Goal: Task Accomplishment & Management: Manage account settings

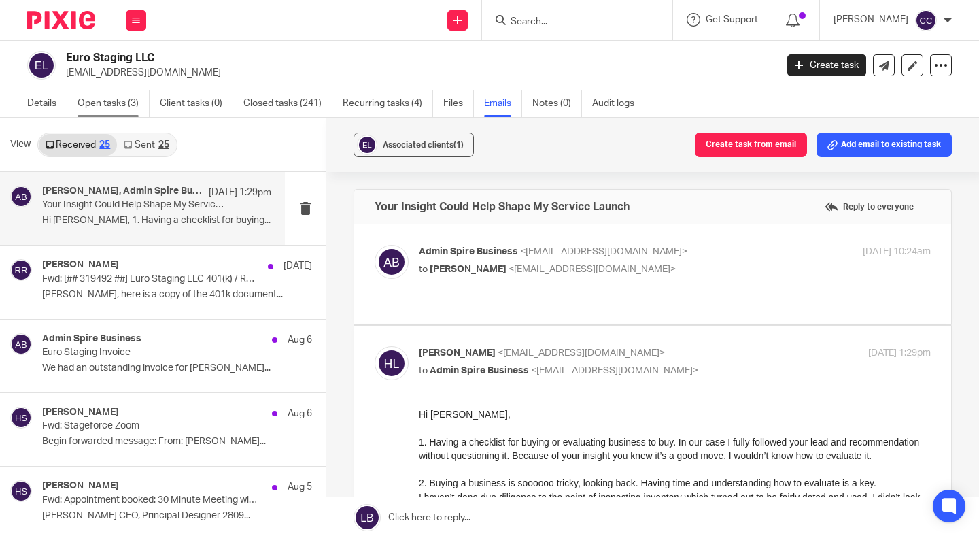
click at [135, 103] on link "Open tasks (3)" at bounding box center [113, 103] width 72 height 27
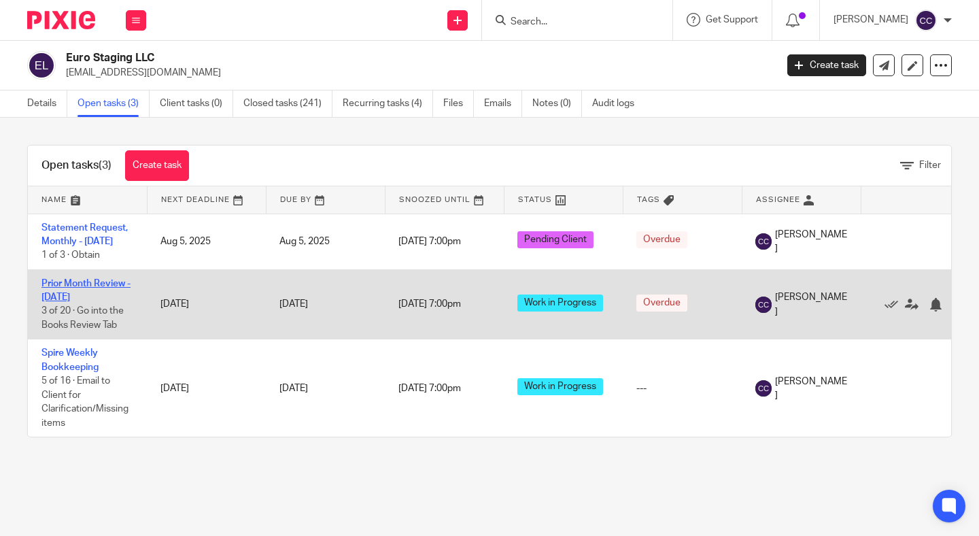
click at [91, 284] on link "Prior Month Review - [DATE]" at bounding box center [85, 290] width 89 height 23
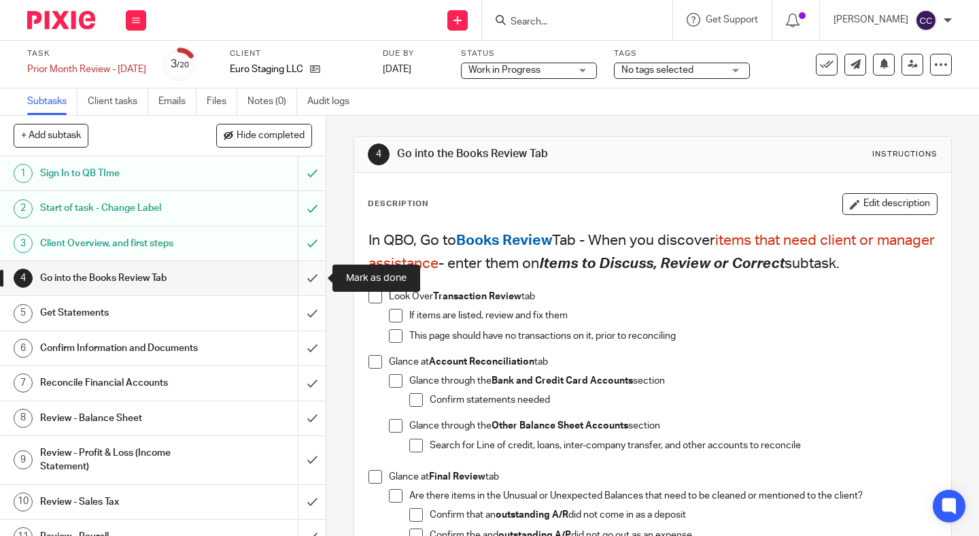
click at [315, 278] on input "submit" at bounding box center [163, 278] width 326 height 34
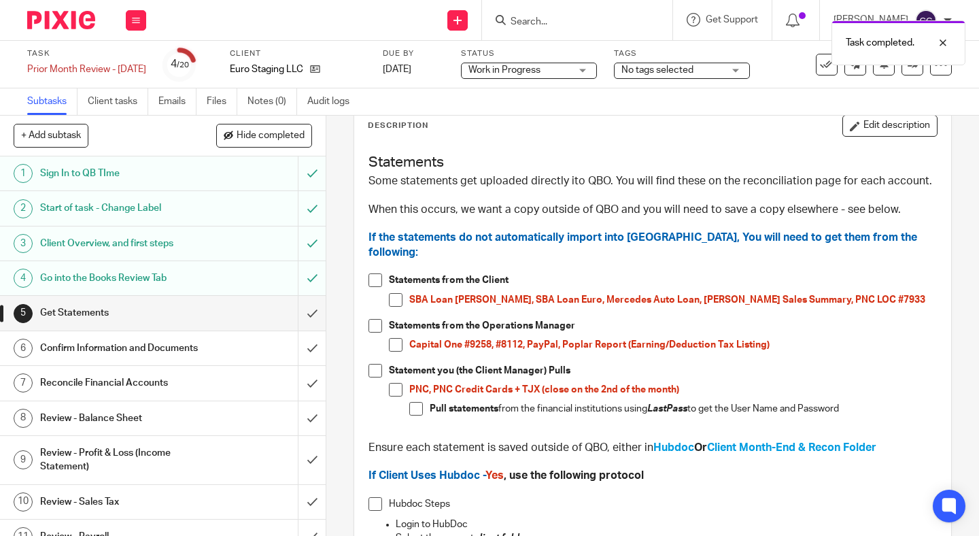
scroll to position [84, 0]
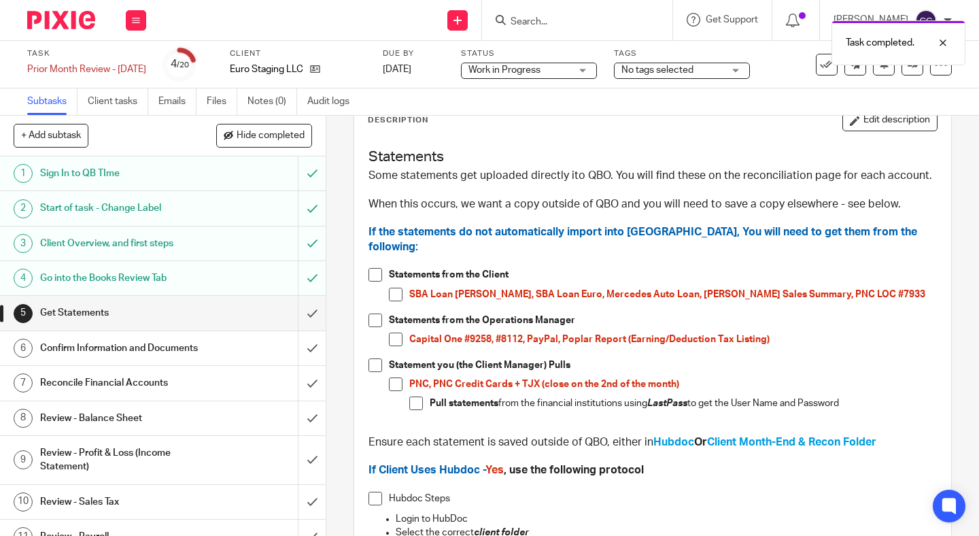
click at [400, 332] on span at bounding box center [396, 339] width 14 height 14
click at [395, 377] on span at bounding box center [396, 384] width 14 height 14
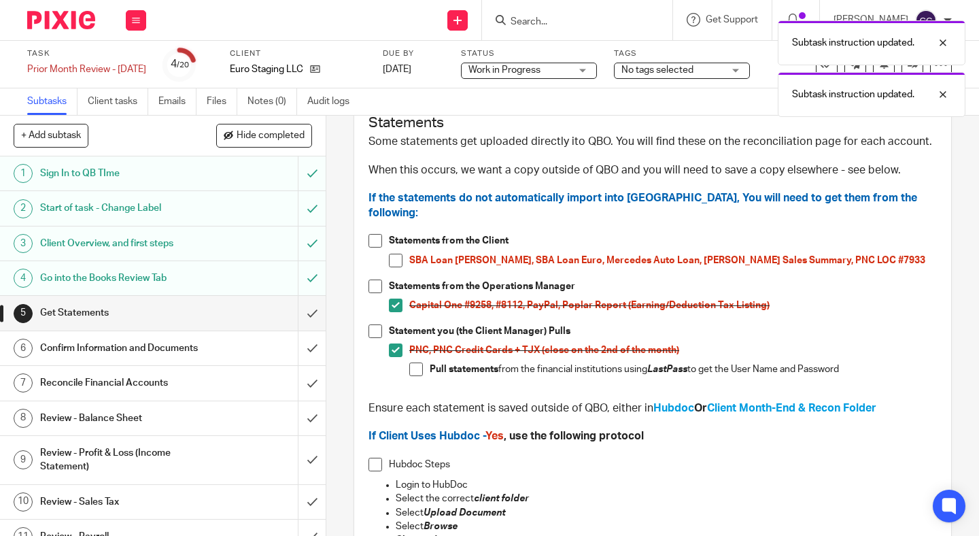
scroll to position [124, 0]
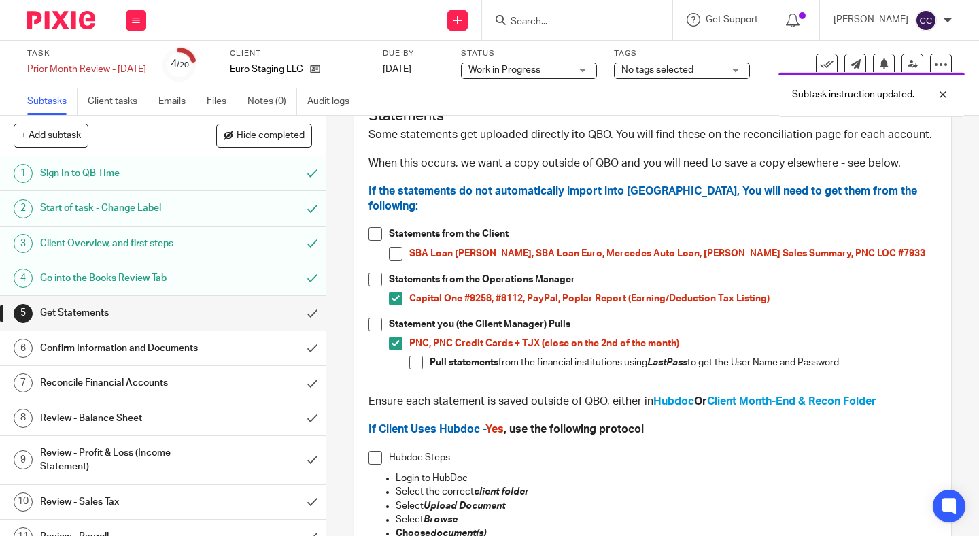
click at [200, 348] on h1 "Confirm Information and Documents" at bounding box center [121, 348] width 163 height 20
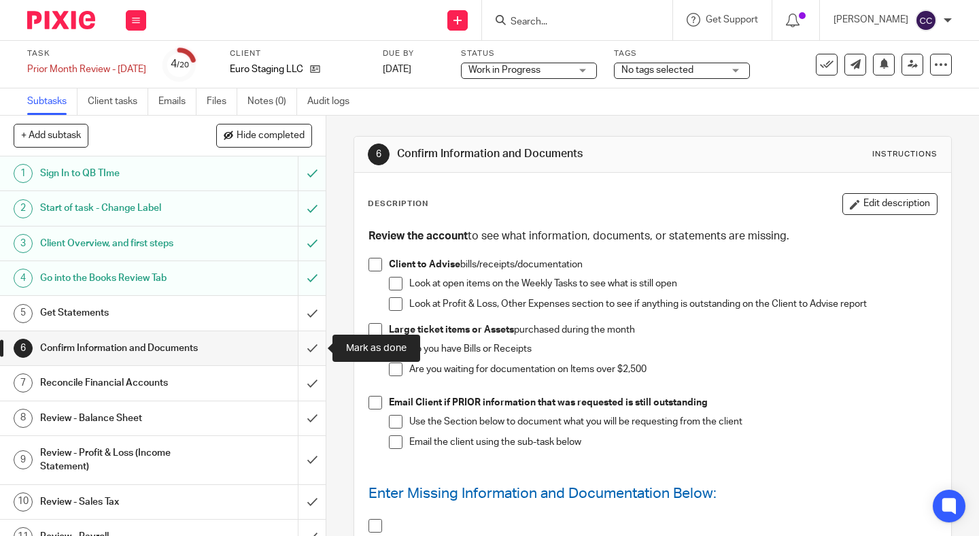
click at [306, 354] on input "submit" at bounding box center [163, 348] width 326 height 34
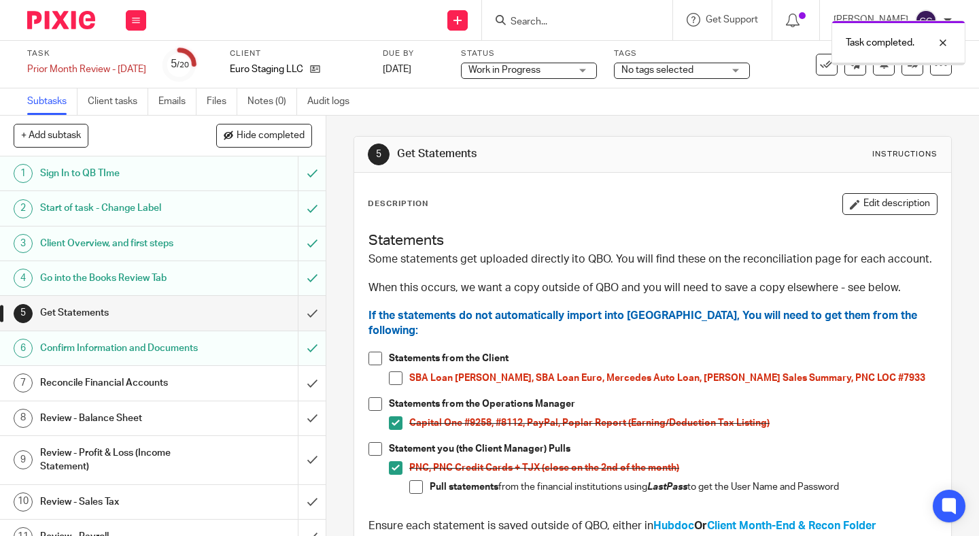
click at [260, 376] on div "Reconcile Financial Accounts" at bounding box center [162, 382] width 244 height 20
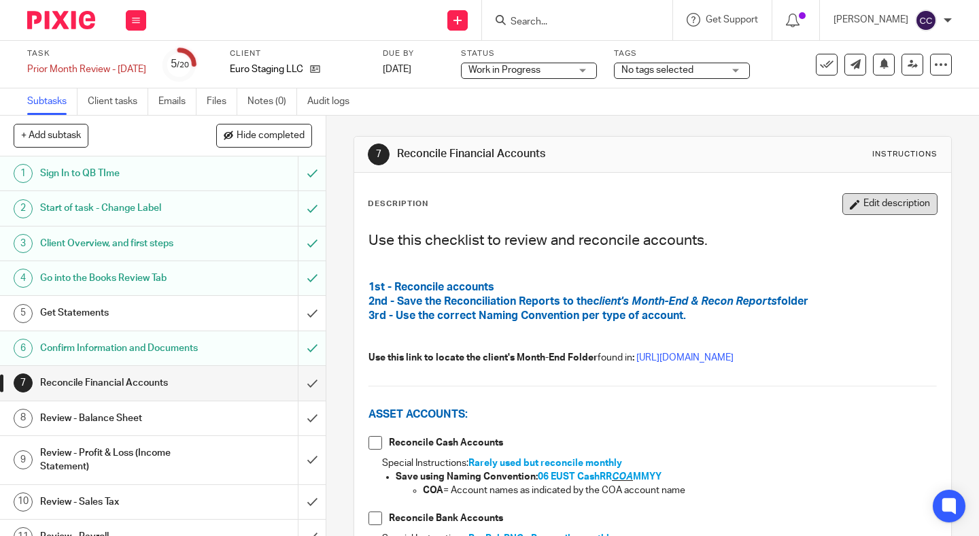
click at [881, 214] on button "Edit description" at bounding box center [889, 204] width 95 height 22
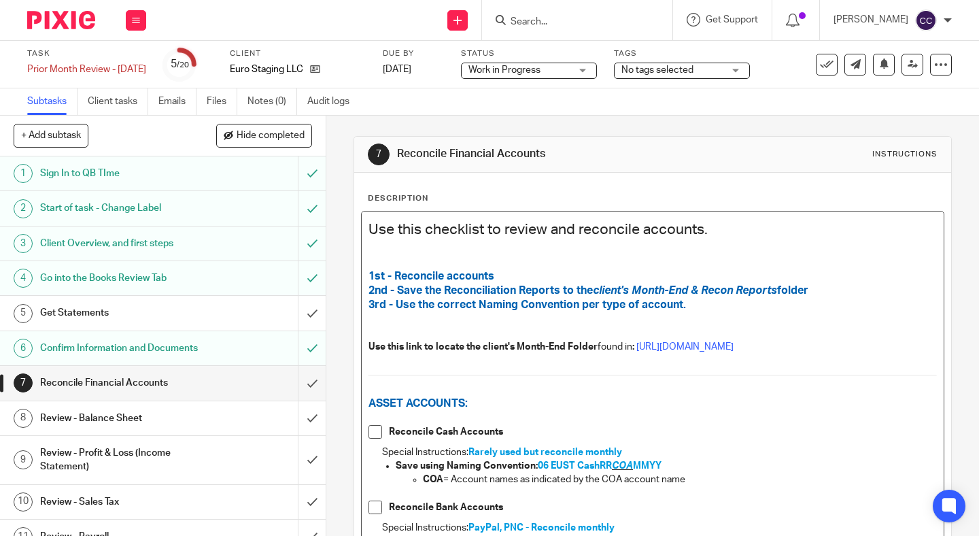
click at [710, 258] on p at bounding box center [652, 255] width 568 height 28
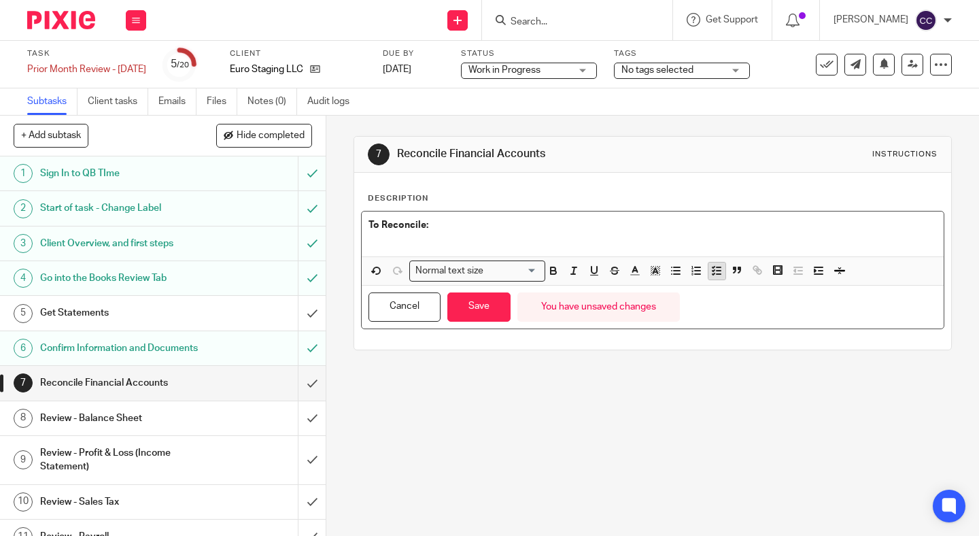
click at [714, 274] on polyline "button" at bounding box center [713, 273] width 2 height 1
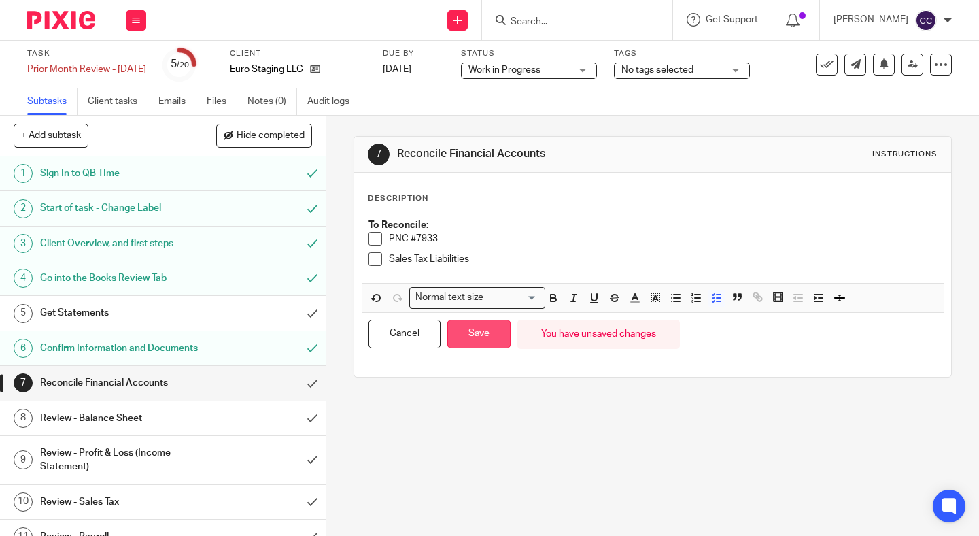
click at [500, 331] on button "Save" at bounding box center [478, 333] width 63 height 29
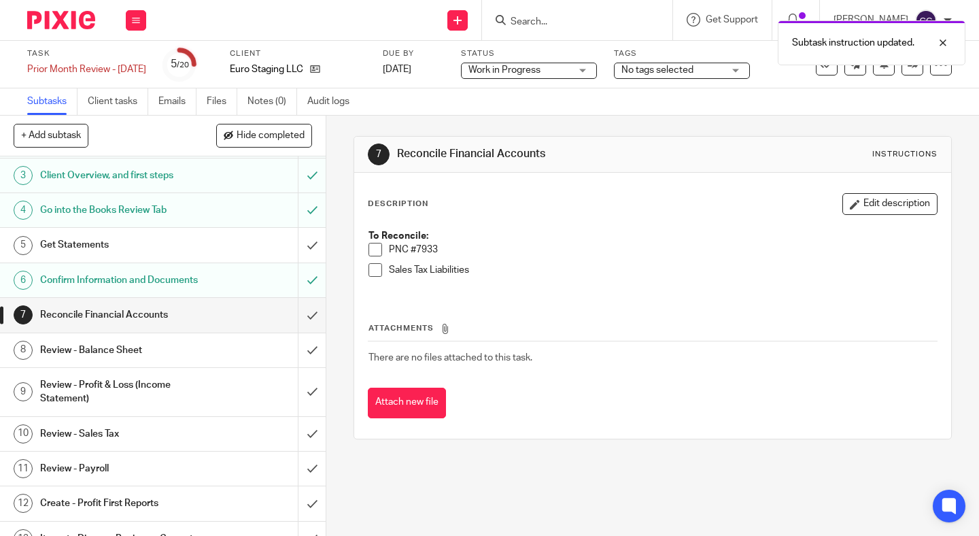
scroll to position [103, 0]
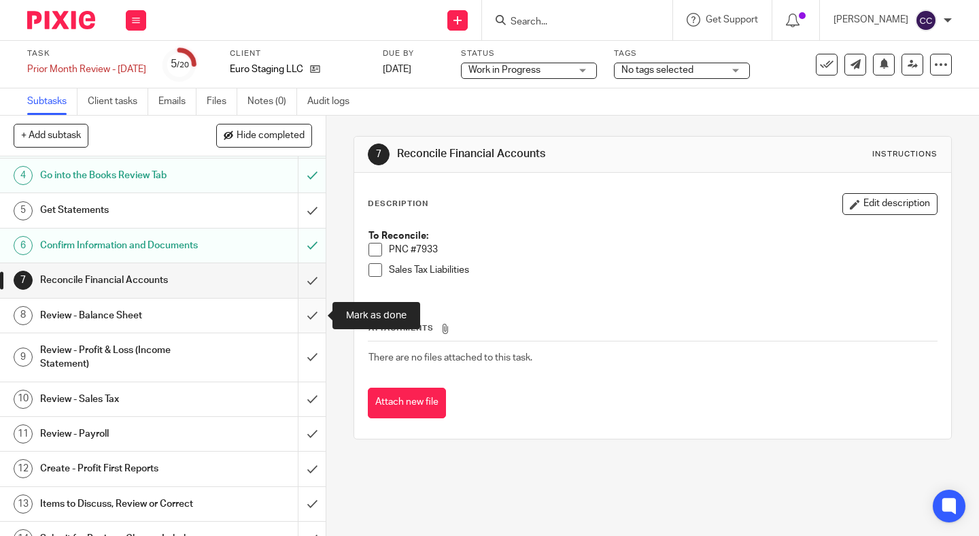
click at [315, 312] on input "submit" at bounding box center [163, 315] width 326 height 34
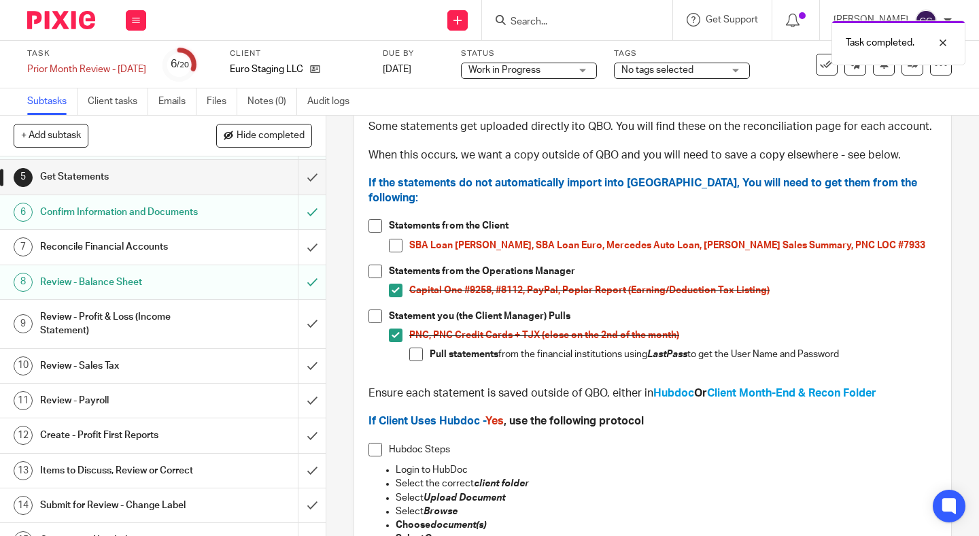
scroll to position [140, 0]
